Goal: Task Accomplishment & Management: Manage account settings

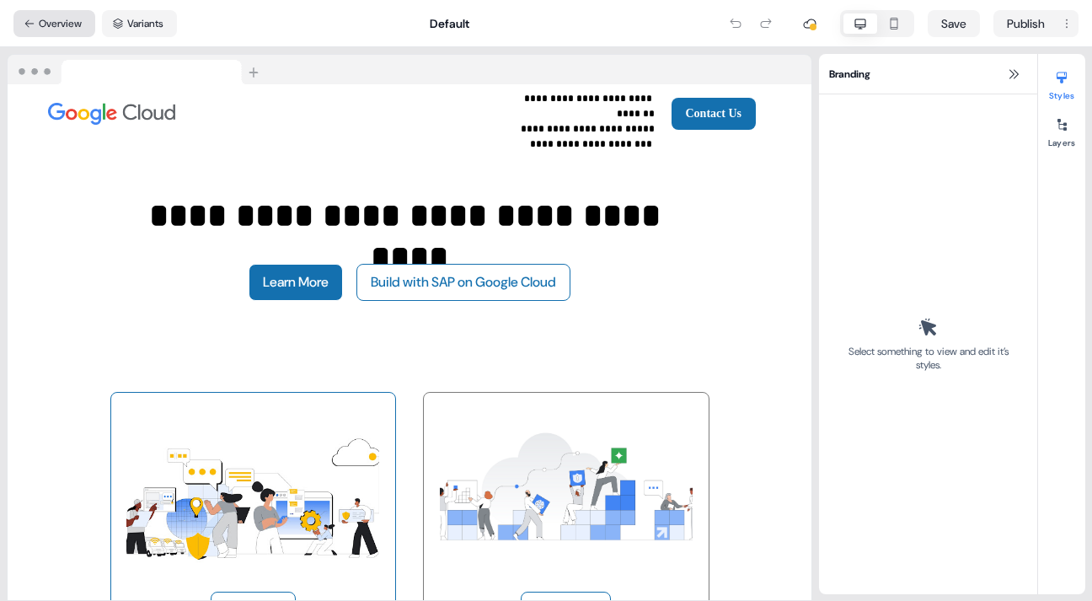
click at [64, 19] on button "Overview" at bounding box center [54, 23] width 82 height 27
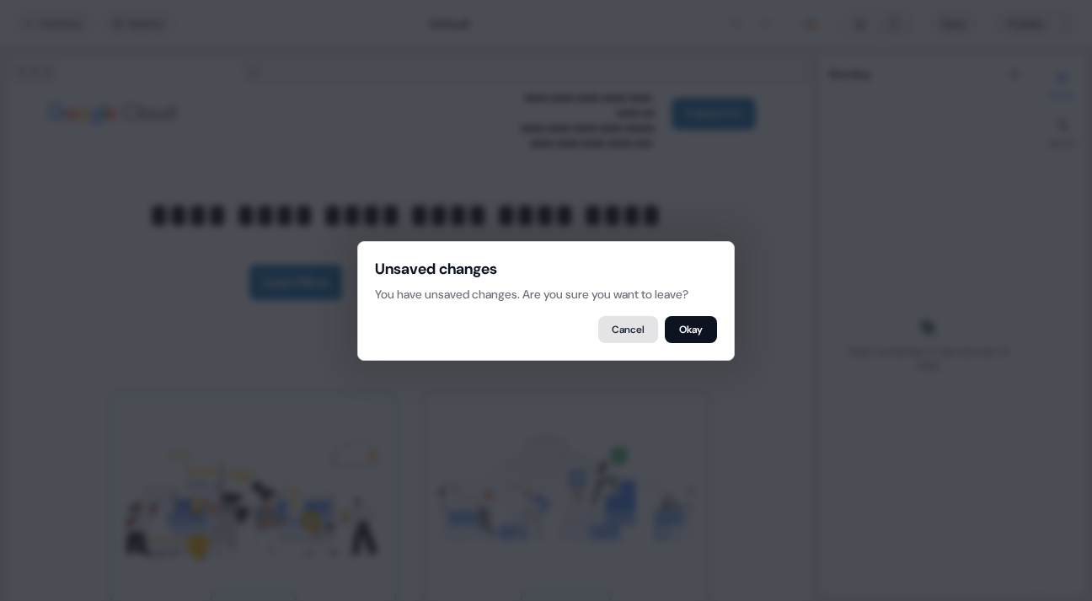
click at [625, 324] on button "Cancel" at bounding box center [628, 329] width 60 height 27
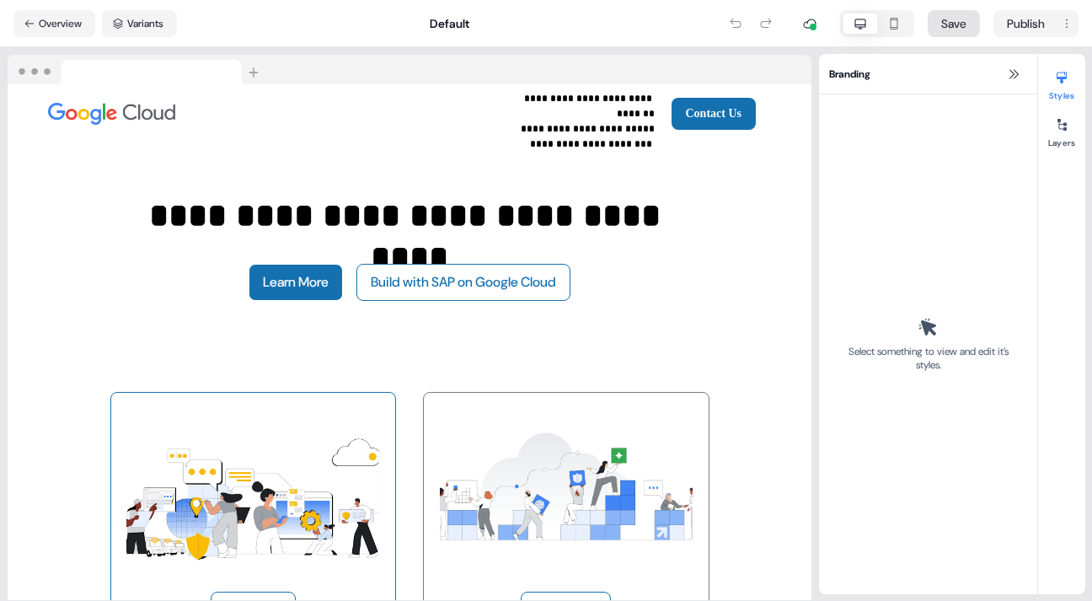
click at [953, 20] on button "Save" at bounding box center [954, 23] width 52 height 27
click at [64, 17] on button "Overview" at bounding box center [54, 23] width 82 height 27
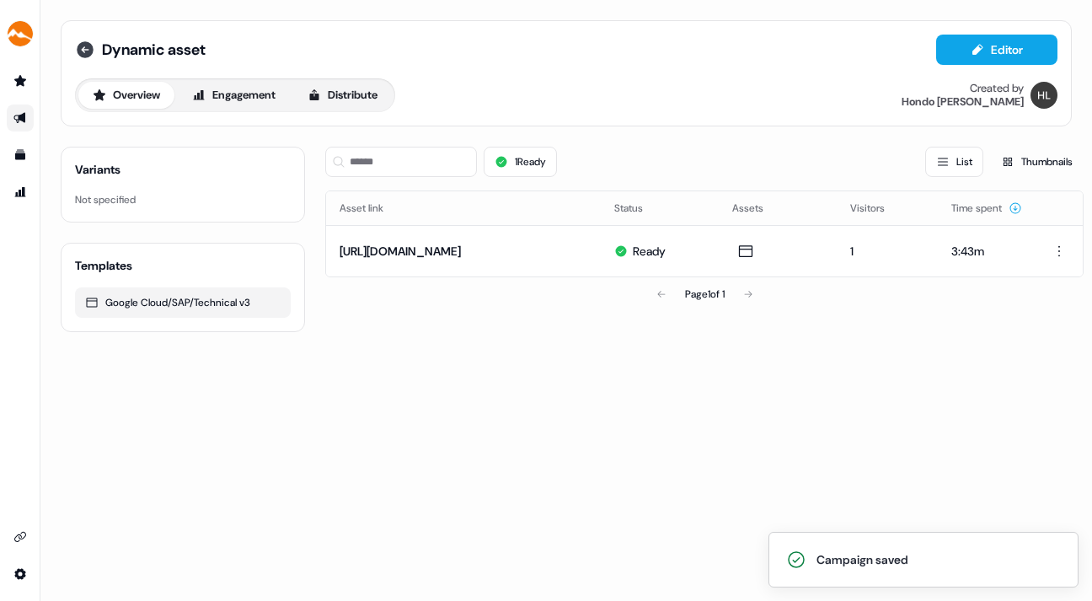
click at [86, 46] on icon at bounding box center [85, 49] width 17 height 17
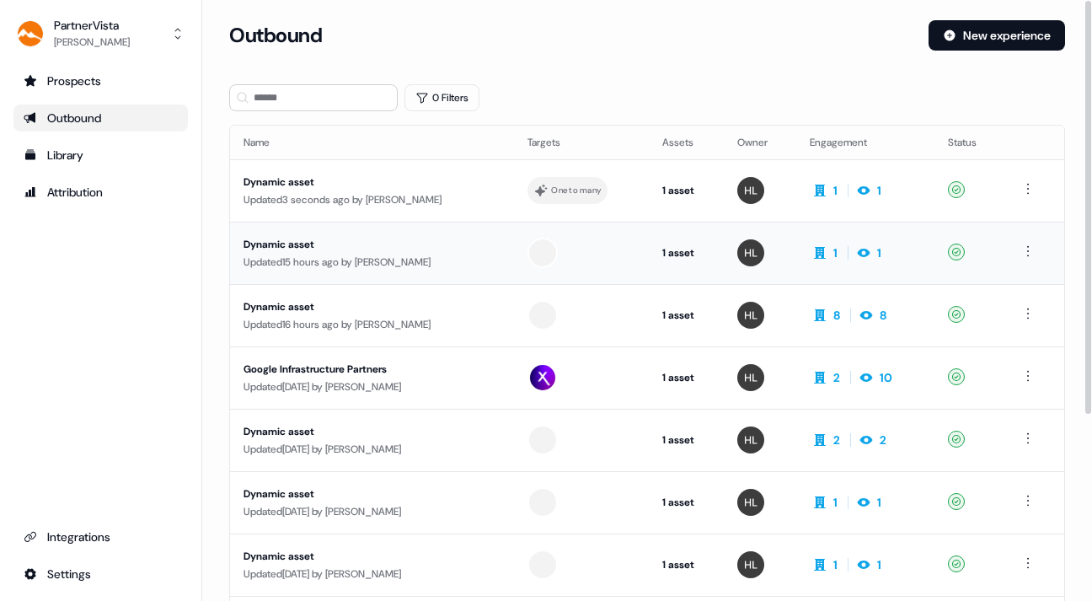
click at [448, 255] on div "Updated 15 hours ago by [PERSON_NAME]" at bounding box center [372, 262] width 257 height 17
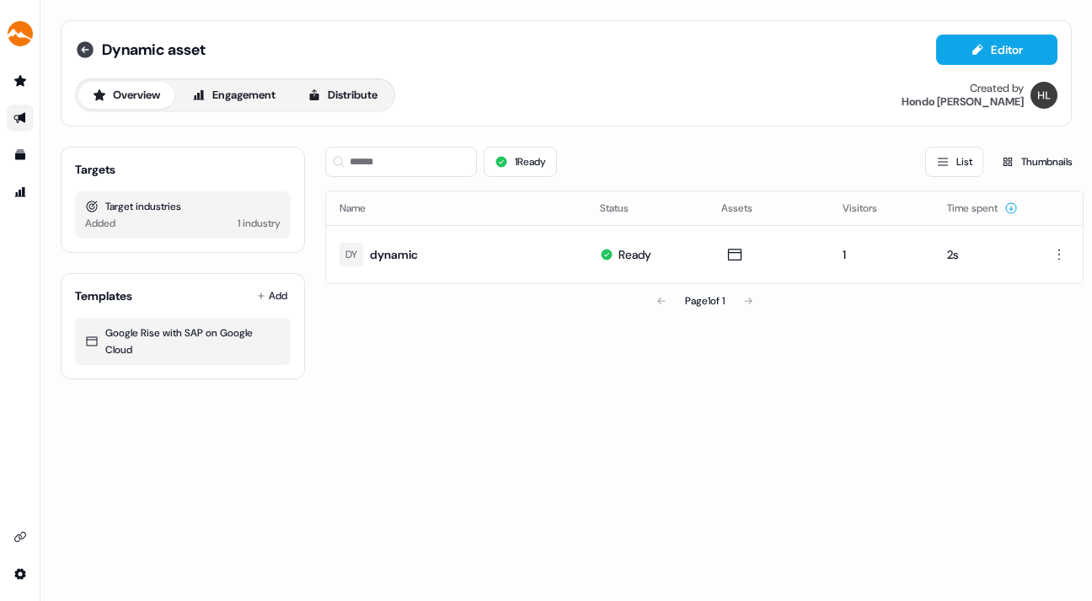
click at [85, 49] on icon at bounding box center [85, 50] width 20 height 20
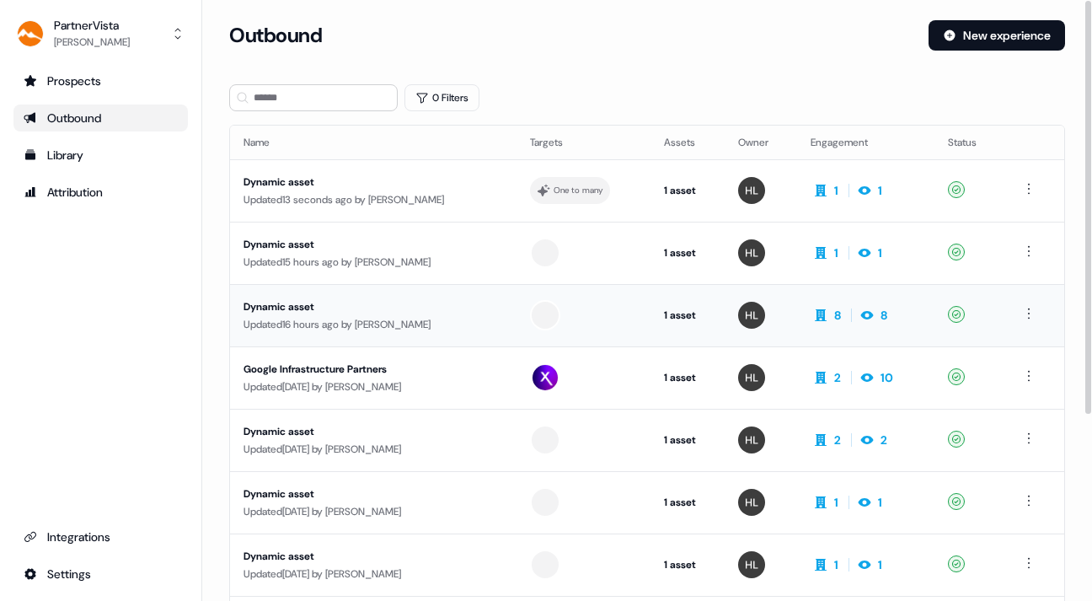
click at [415, 306] on div "Dynamic asset" at bounding box center [374, 306] width 260 height 17
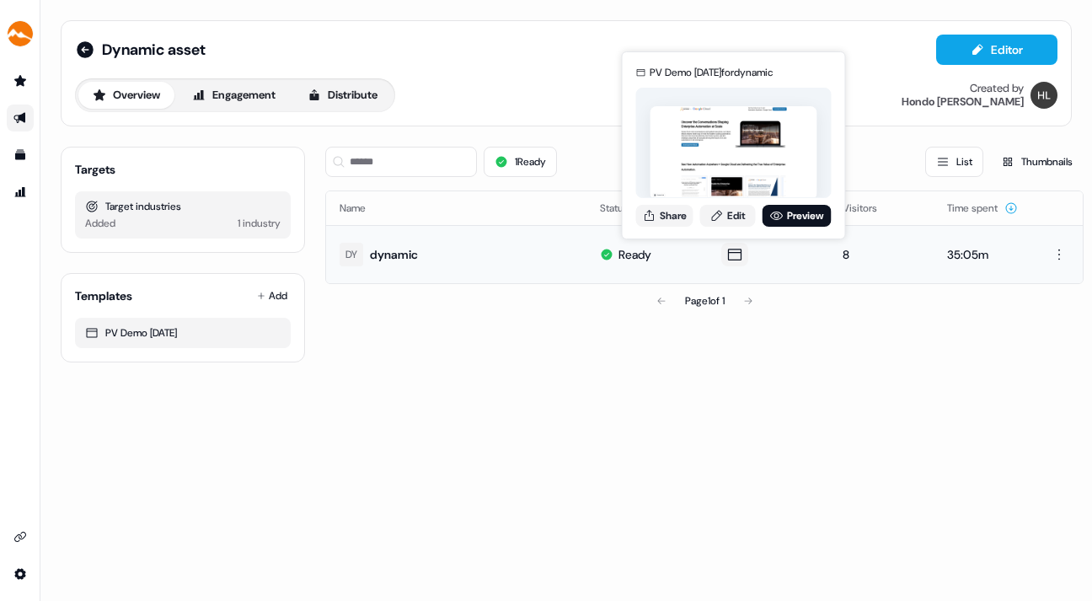
click at [732, 253] on icon at bounding box center [735, 254] width 20 height 17
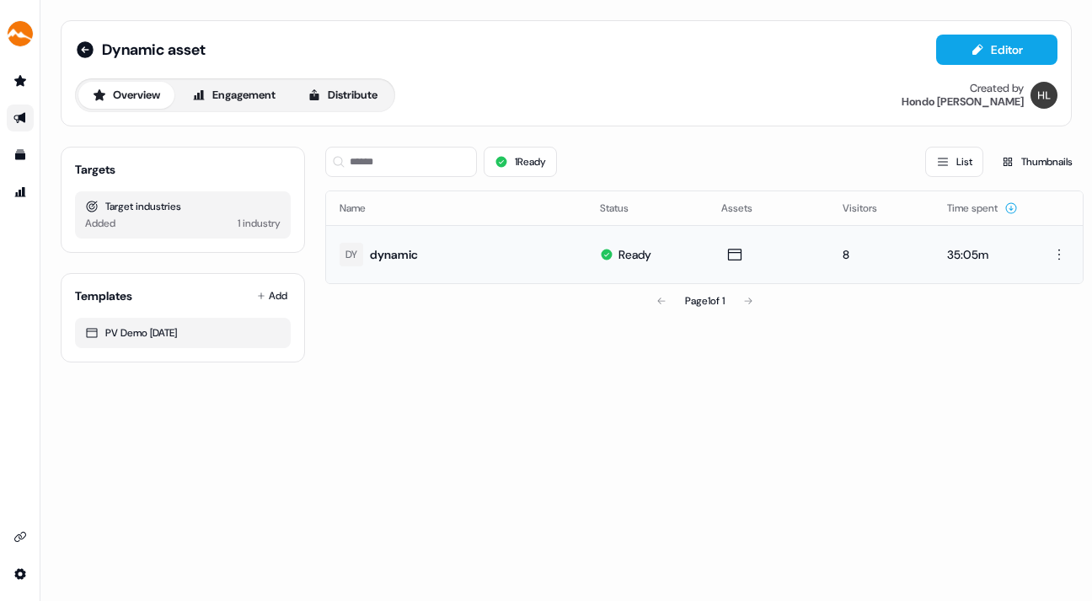
click at [40, 394] on div "Dynamic asset Editor Overview Engagement Distribute Created by [PERSON_NAME] Ta…" at bounding box center [566, 300] width 1052 height 601
click at [54, 383] on div "Dynamic asset Editor Overview Engagement Distribute Created by [PERSON_NAME] Ta…" at bounding box center [566, 300] width 1052 height 601
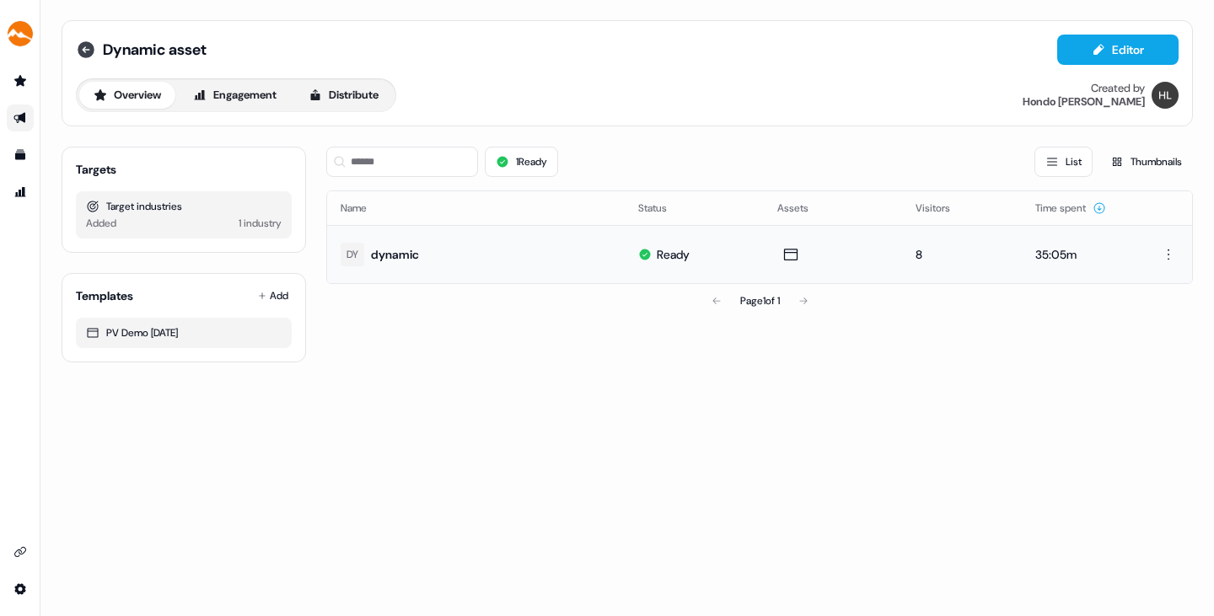
click at [86, 47] on icon at bounding box center [86, 49] width 17 height 17
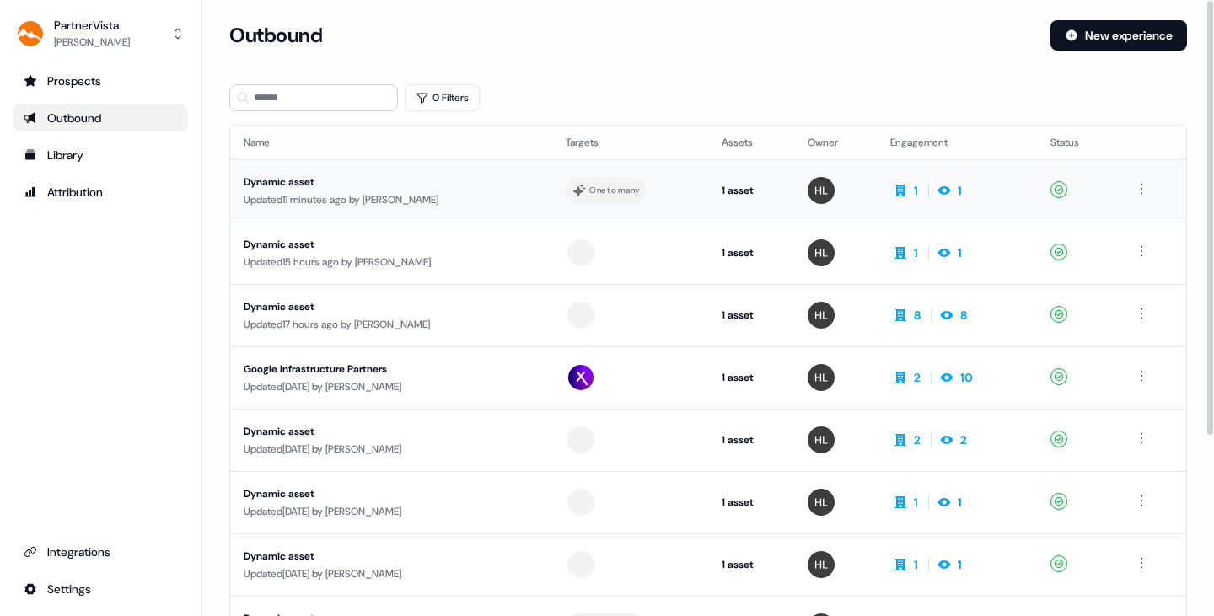
click at [464, 191] on div "Updated 11 minutes ago by [PERSON_NAME]" at bounding box center [391, 199] width 295 height 17
click at [446, 319] on div "Updated 17 hours ago by [PERSON_NAME]" at bounding box center [391, 324] width 295 height 17
